Goal: Transaction & Acquisition: Purchase product/service

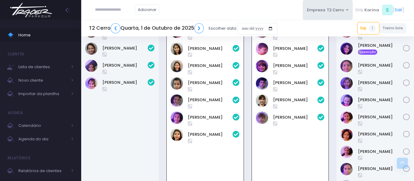
click at [37, 13] on img at bounding box center [31, 9] width 47 height 21
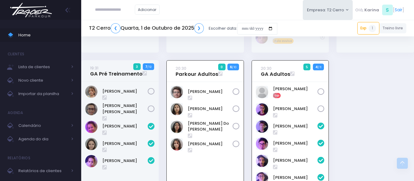
scroll to position [715, 0]
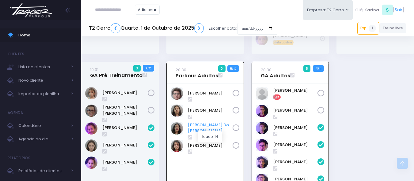
click at [198, 127] on link "Miguel Do Val" at bounding box center [210, 128] width 45 height 12
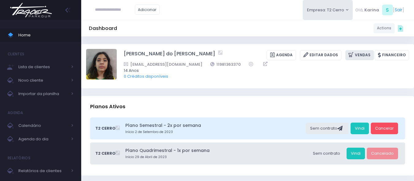
click at [355, 54] on icon at bounding box center [351, 54] width 6 height 7
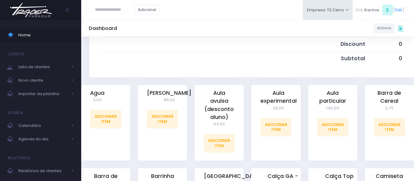
scroll to position [153, 0]
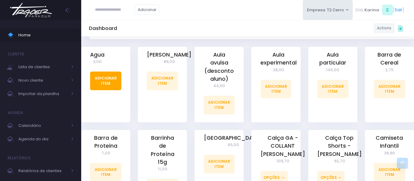
click at [105, 80] on link "Adicionar Item" at bounding box center [105, 81] width 31 height 18
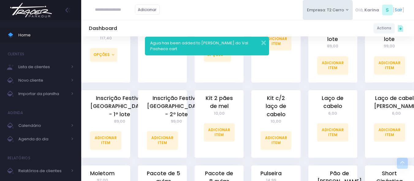
scroll to position [495, 0]
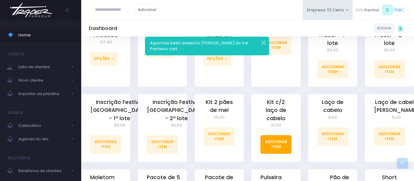
click at [278, 135] on link "Adicionar Item" at bounding box center [275, 144] width 31 height 18
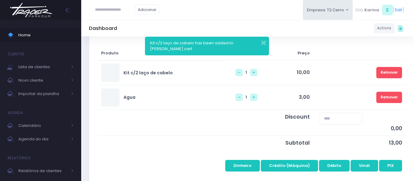
scroll to position [92, 0]
click at [250, 73] on link at bounding box center [253, 72] width 7 height 7
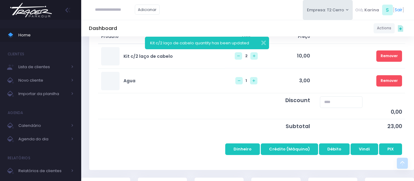
scroll to position [123, 0]
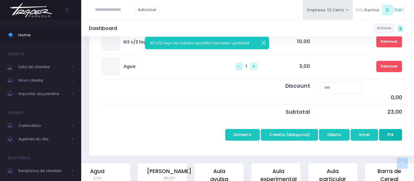
click at [391, 135] on button "PIX" at bounding box center [390, 135] width 23 height 12
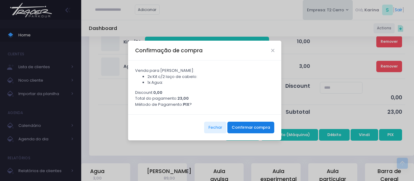
click at [249, 129] on button "Confirmar compra" at bounding box center [250, 128] width 47 height 12
